Goal: Navigation & Orientation: Find specific page/section

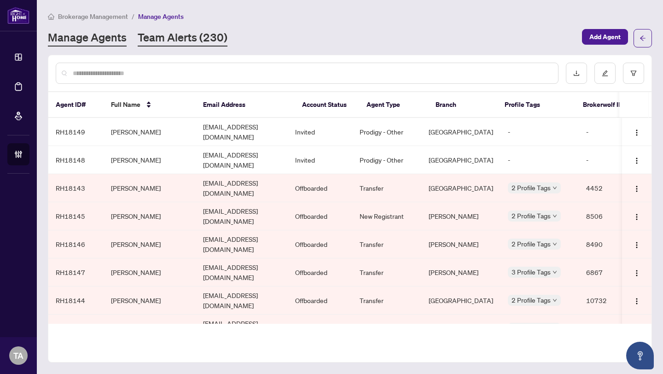
click at [156, 41] on link "Team Alerts (230)" at bounding box center [183, 38] width 90 height 17
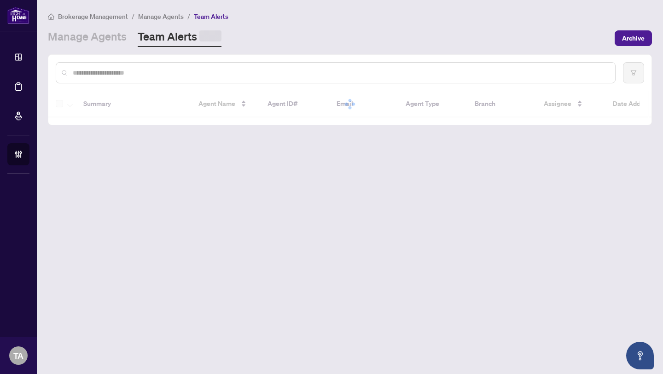
click at [94, 41] on link "Manage Agents" at bounding box center [87, 38] width 79 height 18
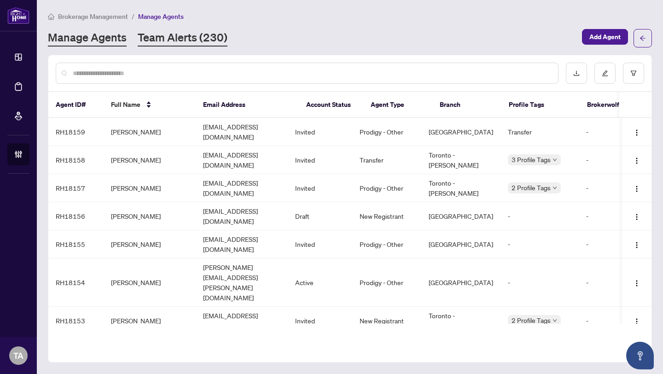
click at [144, 41] on link "Team Alerts (230)" at bounding box center [183, 38] width 90 height 17
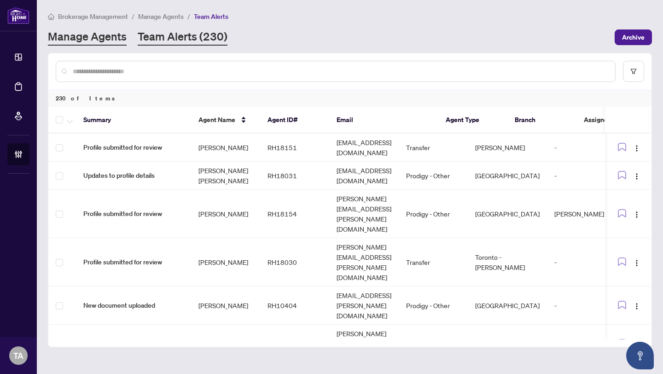
click at [110, 37] on link "Manage Agents" at bounding box center [87, 37] width 79 height 17
